Goal: Information Seeking & Learning: Learn about a topic

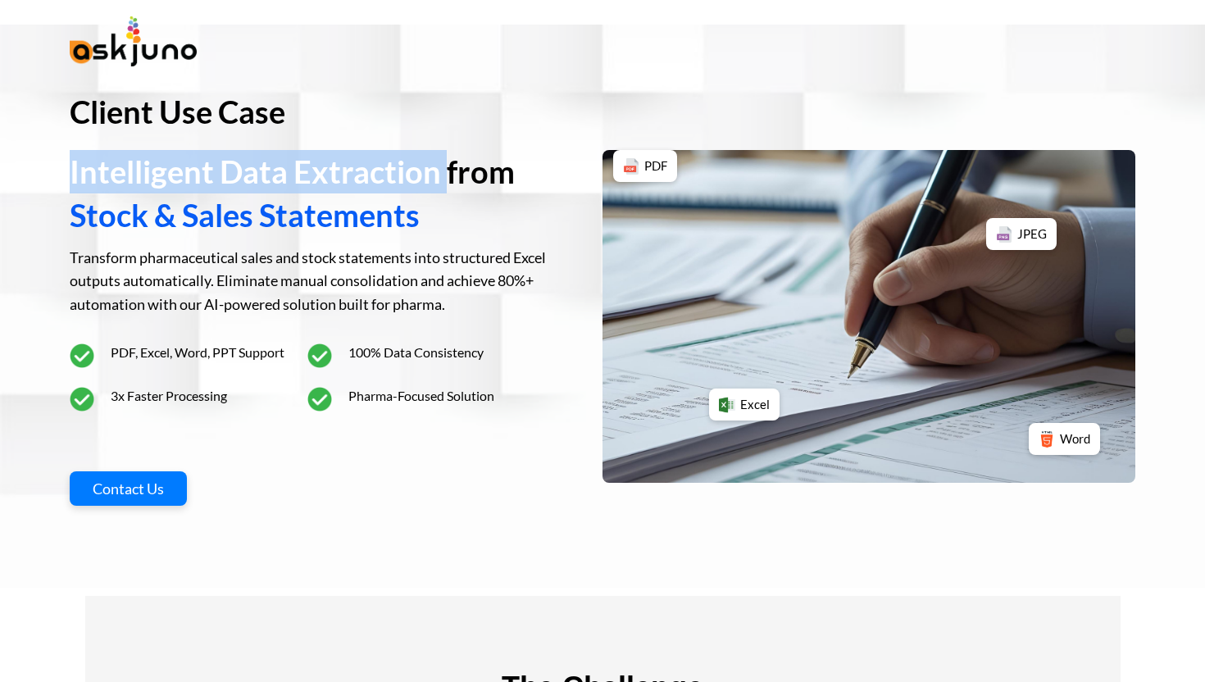
copy span "Intelligent Data Extraction"
drag, startPoint x: 66, startPoint y: 176, endPoint x: 443, endPoint y: 177, distance: 377.1
click at [443, 177] on div "Client Use Case Intelligent Data Extraction from Stock & Sales Statements Trans…" at bounding box center [602, 306] width 1205 height 563
click at [443, 177] on span "Intelligent Data Extraction from" at bounding box center [292, 171] width 445 height 38
drag, startPoint x: 435, startPoint y: 176, endPoint x: 71, endPoint y: 166, distance: 364.1
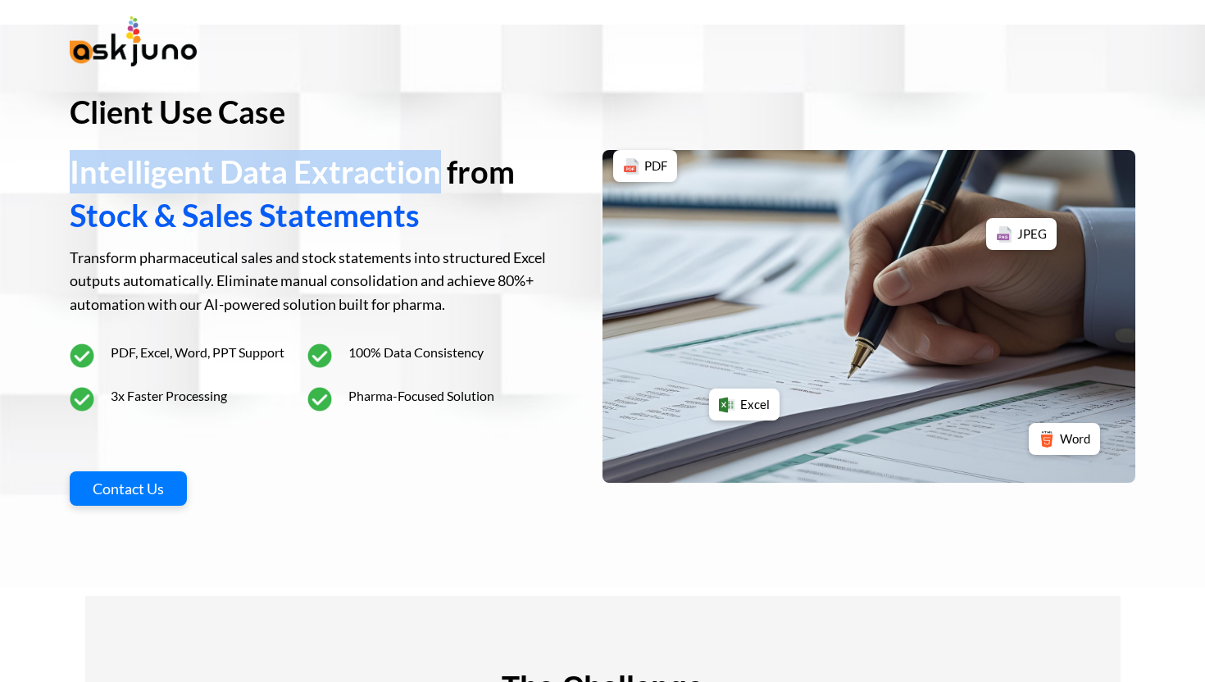
click at [71, 166] on span "Intelligent Data Extraction from" at bounding box center [292, 171] width 445 height 38
copy span "Intelligent Data Extraction"
